Goal: Communication & Community: Answer question/provide support

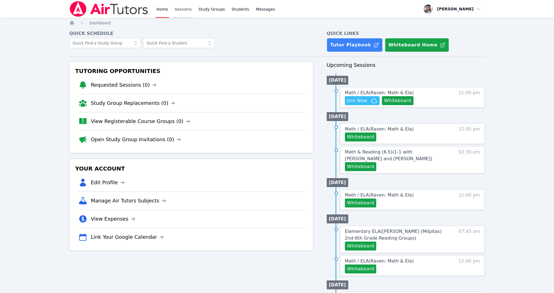
click at [178, 8] on link "Sessions" at bounding box center [183, 9] width 19 height 18
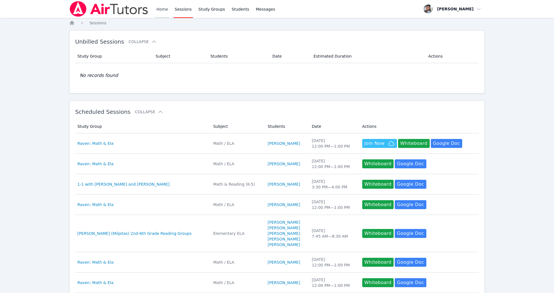
click at [157, 10] on link "Home" at bounding box center [162, 9] width 14 height 18
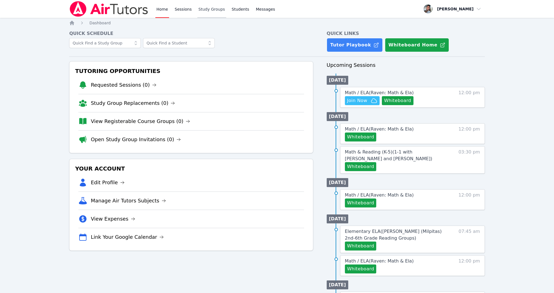
click at [212, 12] on link "Study Groups" at bounding box center [211, 9] width 29 height 18
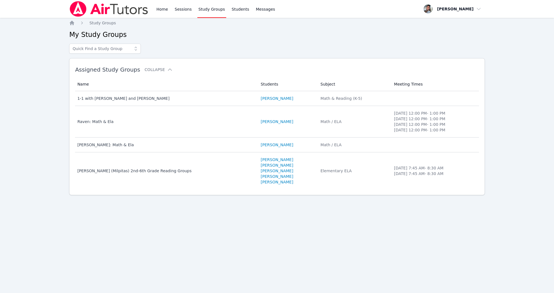
click at [155, 9] on div "Home Sessions Study Groups Students Messages" at bounding box center [172, 9] width 207 height 18
click at [164, 8] on link "Home" at bounding box center [162, 9] width 14 height 18
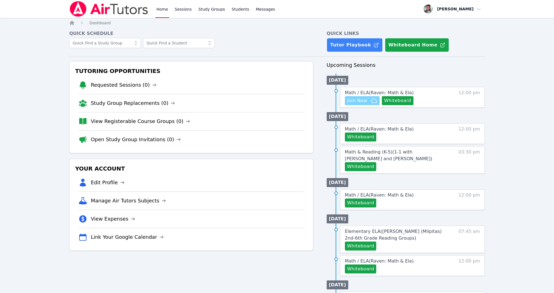
click at [366, 101] on span "Join Now" at bounding box center [357, 100] width 20 height 7
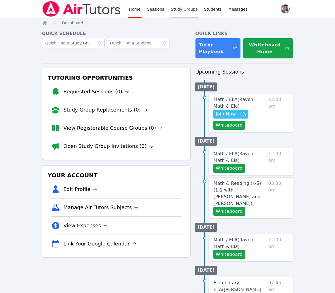
click at [172, 8] on link "Study Groups" at bounding box center [184, 9] width 29 height 18
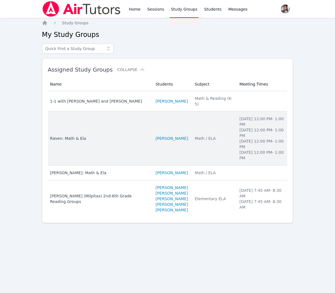
click at [198, 157] on td "Subject Math / ELA" at bounding box center [214, 139] width 45 height 54
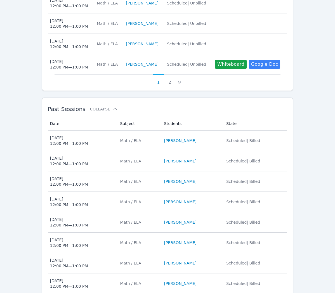
scroll to position [325, 0]
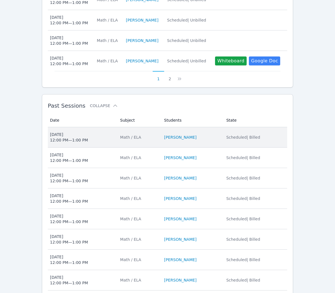
click at [214, 136] on li "[PERSON_NAME]" at bounding box center [191, 138] width 55 height 6
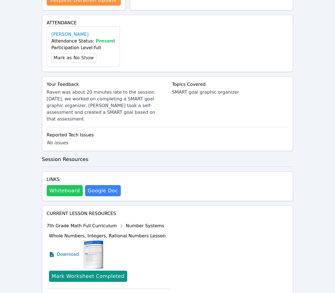
scroll to position [173, 0]
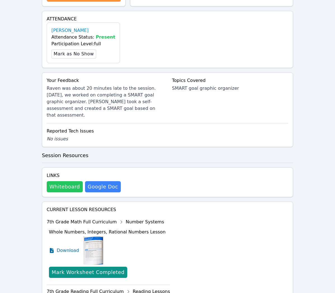
click at [69, 181] on button "Whiteboard" at bounding box center [65, 186] width 36 height 11
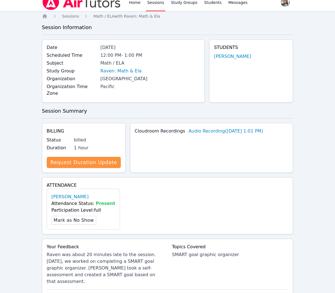
scroll to position [0, 0]
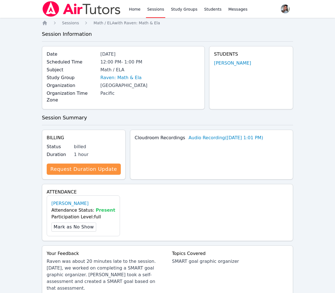
click at [158, 8] on link "Sessions" at bounding box center [155, 9] width 19 height 18
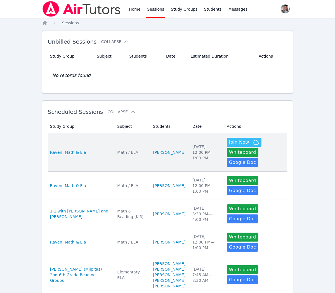
click at [67, 150] on span "Raven: Math & Ela" at bounding box center [68, 153] width 36 height 6
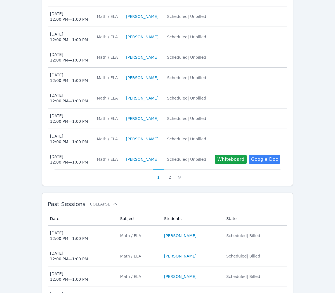
scroll to position [228, 0]
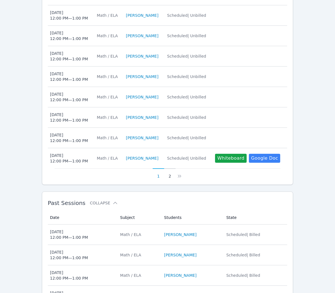
click at [169, 177] on button "2" at bounding box center [169, 174] width 11 height 11
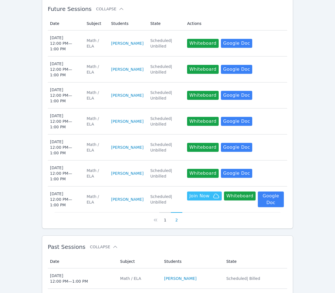
scroll to position [165, 0]
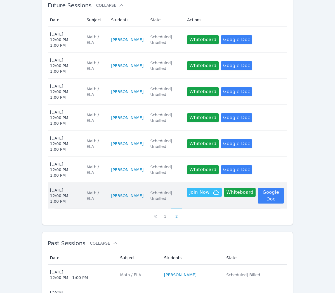
click at [178, 203] on td "State Scheduled | Unbilled" at bounding box center [165, 196] width 37 height 26
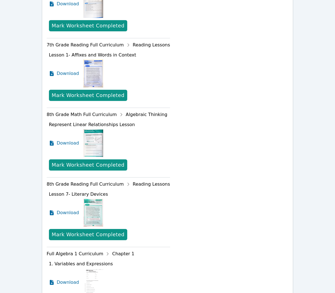
scroll to position [343, 0]
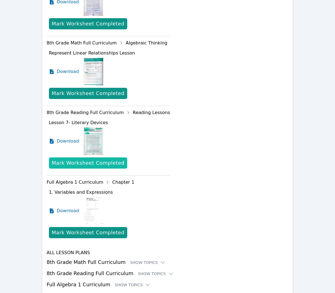
click at [93, 164] on div "Mark Worksheet Completed" at bounding box center [88, 163] width 73 height 8
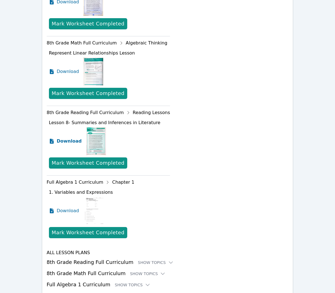
click at [60, 143] on span "Download" at bounding box center [69, 141] width 25 height 7
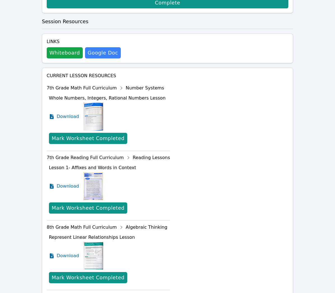
scroll to position [0, 0]
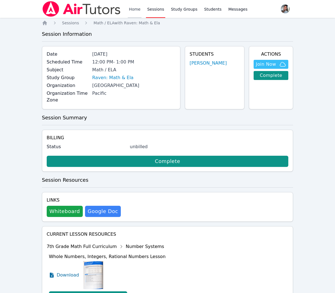
click at [138, 11] on link "Home" at bounding box center [135, 9] width 14 height 18
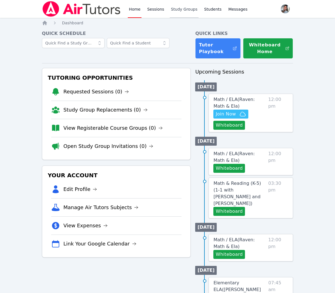
click at [183, 11] on link "Study Groups" at bounding box center [184, 9] width 29 height 18
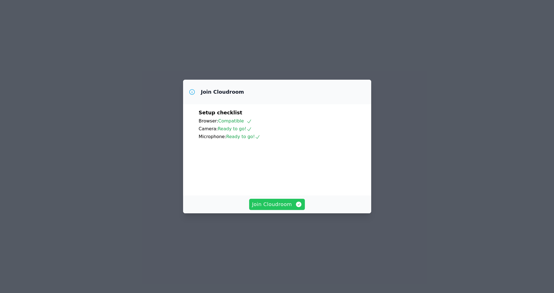
click at [277, 209] on span "Join Cloudroom" at bounding box center [277, 205] width 50 height 8
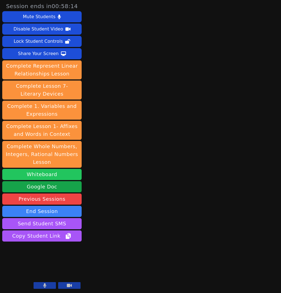
click at [47, 174] on button "Whiteboard" at bounding box center [42, 174] width 80 height 11
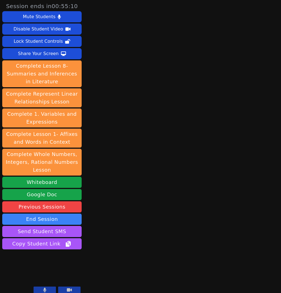
click at [40, 290] on button at bounding box center [45, 290] width 22 height 7
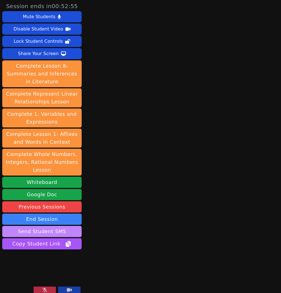
click at [39, 232] on button "Send Student SMS" at bounding box center [42, 231] width 80 height 11
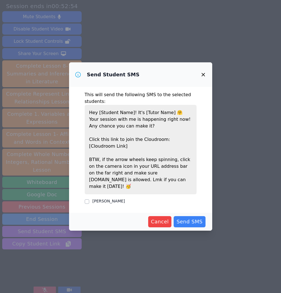
drag, startPoint x: 106, startPoint y: 199, endPoint x: 122, endPoint y: 203, distance: 16.6
click at [106, 199] on label "[PERSON_NAME]" at bounding box center [109, 201] width 32 height 4
click at [89, 200] on input "[PERSON_NAME]" at bounding box center [87, 202] width 4 height 4
checkbox input "true"
click at [187, 218] on span "Send SMS" at bounding box center [190, 222] width 26 height 8
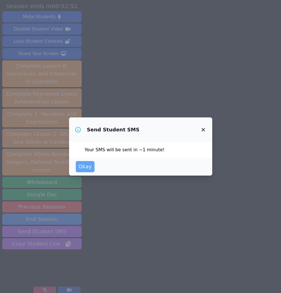
drag, startPoint x: 93, startPoint y: 168, endPoint x: 90, endPoint y: 168, distance: 2.8
click at [93, 168] on button "Okay" at bounding box center [85, 166] width 19 height 11
